Goal: Find specific page/section: Find specific page/section

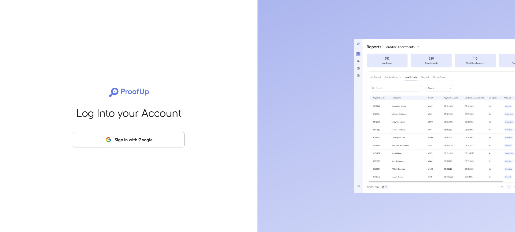
click at [155, 137] on button "Sign in with Google" at bounding box center [129, 140] width 112 height 16
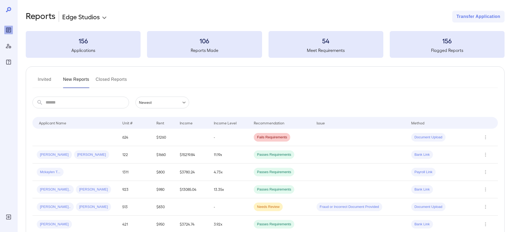
click at [49, 79] on button "Invited" at bounding box center [44, 81] width 24 height 13
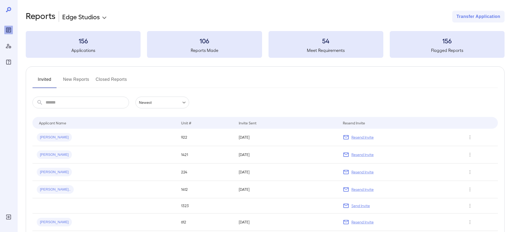
click at [73, 79] on button "New Reports" at bounding box center [76, 81] width 26 height 13
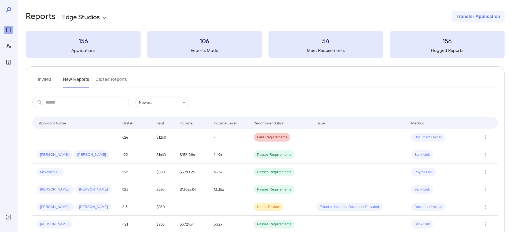
click at [41, 80] on button "Invited" at bounding box center [44, 81] width 24 height 13
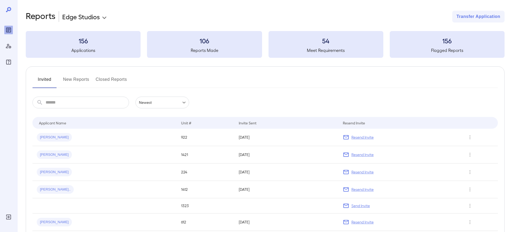
click at [86, 80] on button "New Reports" at bounding box center [76, 81] width 26 height 13
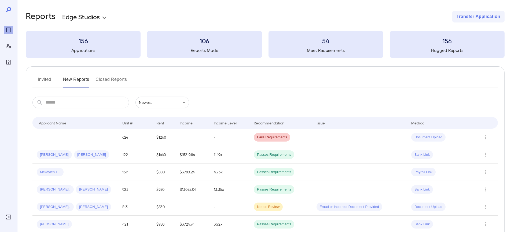
click at [48, 79] on button "Invited" at bounding box center [44, 81] width 24 height 13
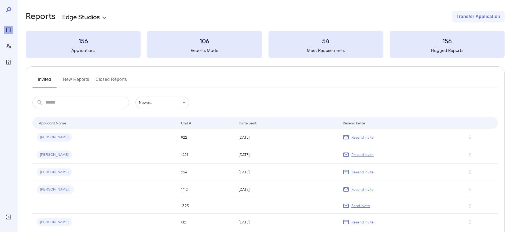
click at [80, 78] on button "New Reports" at bounding box center [76, 81] width 26 height 13
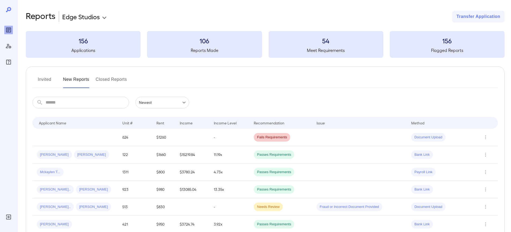
drag, startPoint x: 190, startPoint y: 137, endPoint x: 194, endPoint y: 137, distance: 3.8
click at [194, 137] on td at bounding box center [192, 137] width 34 height 17
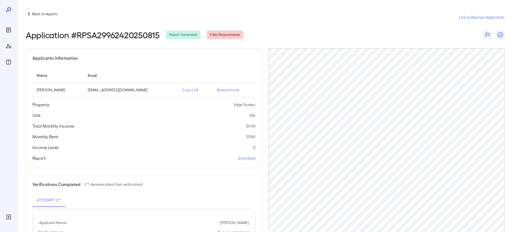
click at [28, 15] on icon at bounding box center [29, 14] width 6 height 6
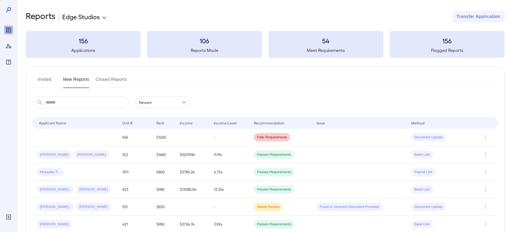
click at [52, 83] on button "Invited" at bounding box center [44, 81] width 24 height 13
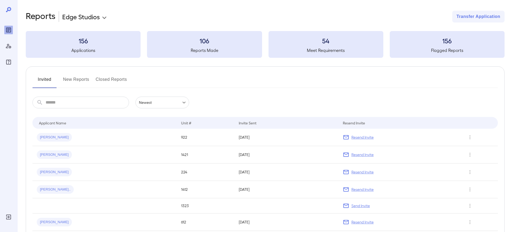
click at [83, 74] on div "Invited New Reports Closed Reports ​ ​ Newest ****** Drop to group by Applicant…" at bounding box center [265, 183] width 479 height 235
click at [83, 80] on button "New Reports" at bounding box center [76, 81] width 26 height 13
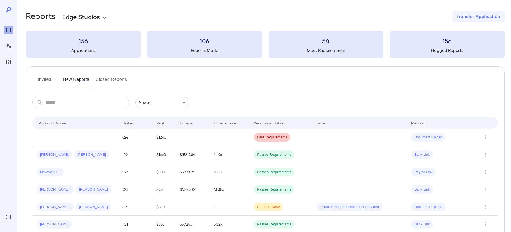
click at [42, 80] on button "Invited" at bounding box center [44, 81] width 24 height 13
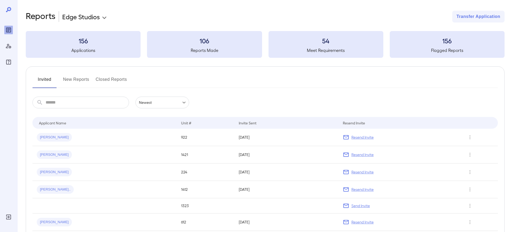
click at [78, 78] on button "New Reports" at bounding box center [76, 81] width 26 height 13
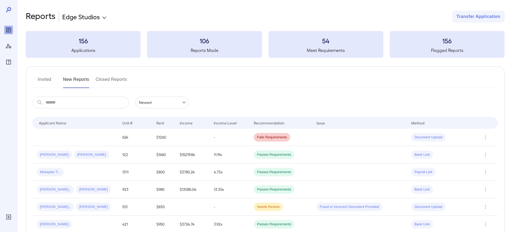
click at [50, 82] on button "Invited" at bounding box center [44, 81] width 24 height 13
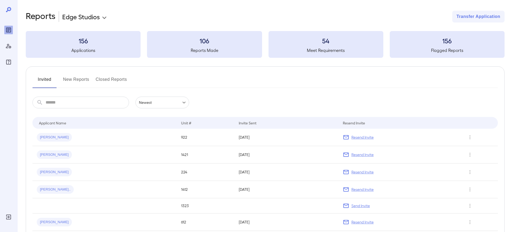
click at [77, 79] on button "New Reports" at bounding box center [76, 81] width 26 height 13
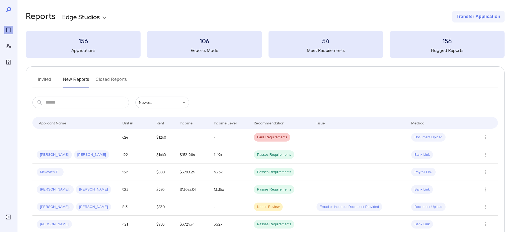
click at [43, 80] on button "Invited" at bounding box center [44, 81] width 24 height 13
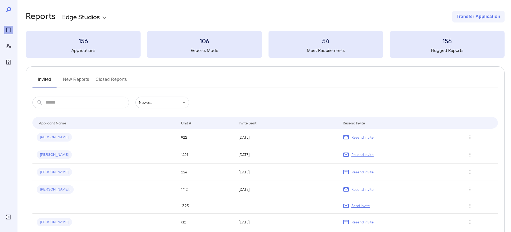
click at [71, 82] on button "New Reports" at bounding box center [76, 81] width 26 height 13
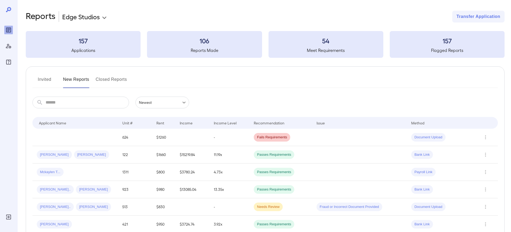
click at [54, 79] on button "Invited" at bounding box center [44, 81] width 24 height 13
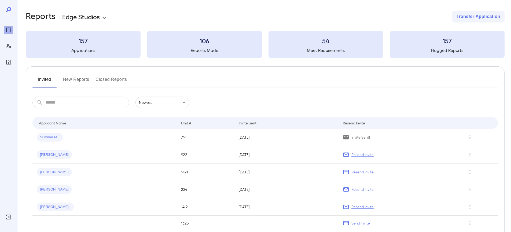
click at [82, 81] on button "New Reports" at bounding box center [76, 81] width 26 height 13
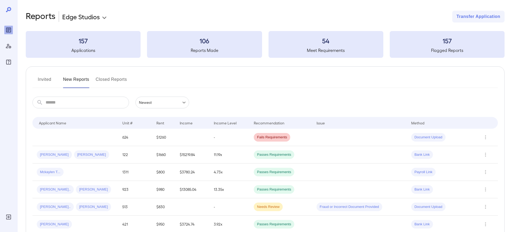
click at [42, 79] on button "Invited" at bounding box center [44, 81] width 24 height 13
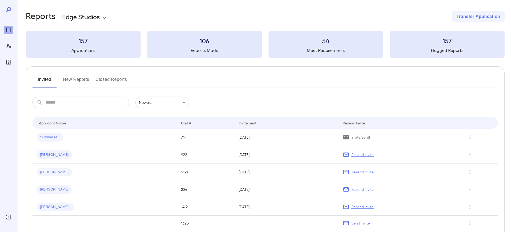
click at [67, 81] on button "New Reports" at bounding box center [76, 81] width 26 height 13
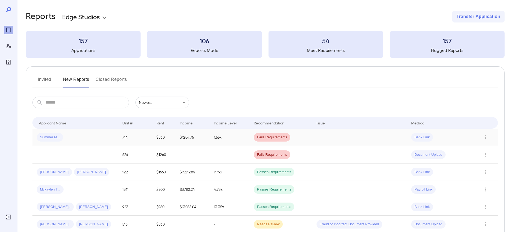
click at [246, 141] on td "1.55x" at bounding box center [229, 137] width 40 height 17
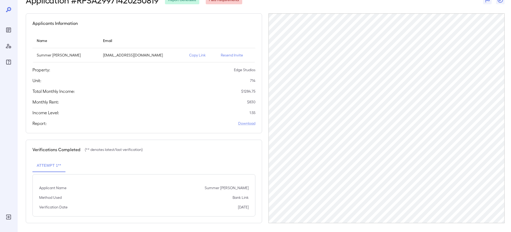
scroll to position [37, 0]
